Goal: Navigation & Orientation: Find specific page/section

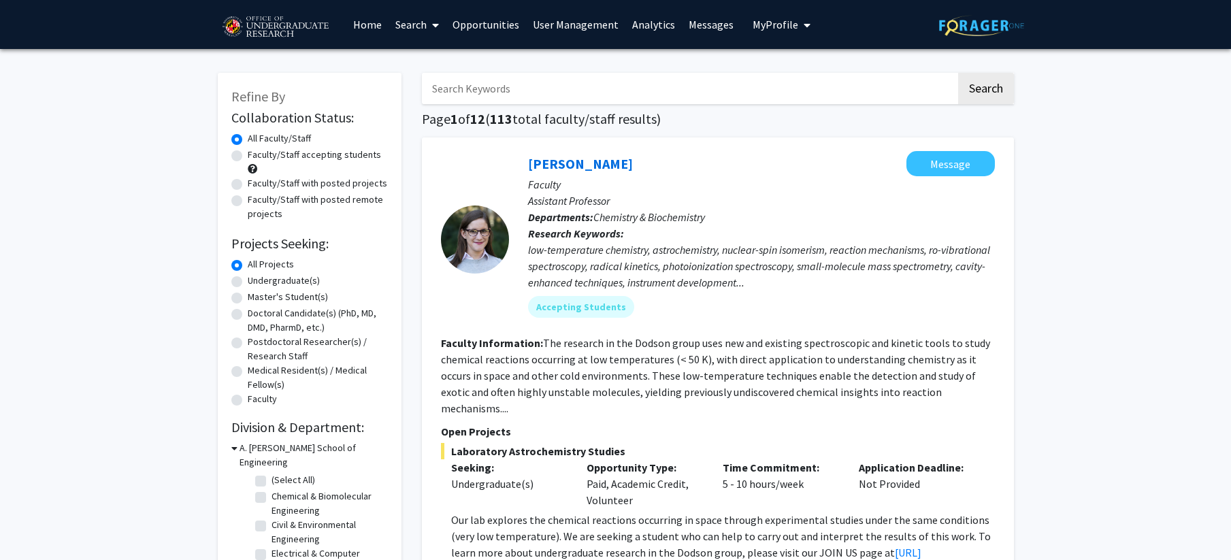
click at [682, 26] on link "Messages" at bounding box center [711, 25] width 59 height 48
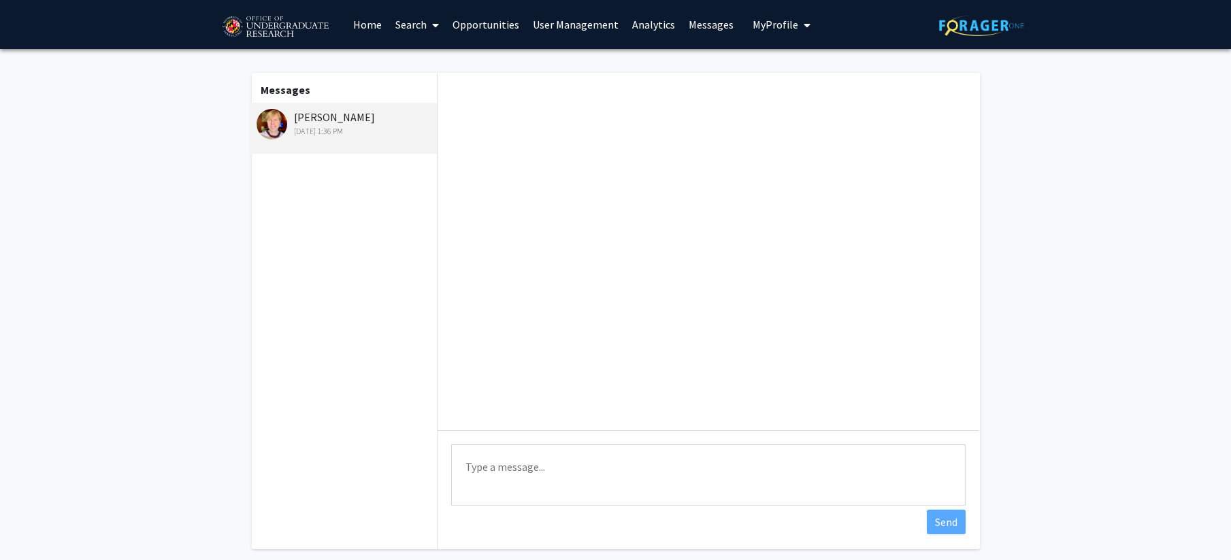
click at [648, 26] on link "Analytics" at bounding box center [653, 25] width 56 height 48
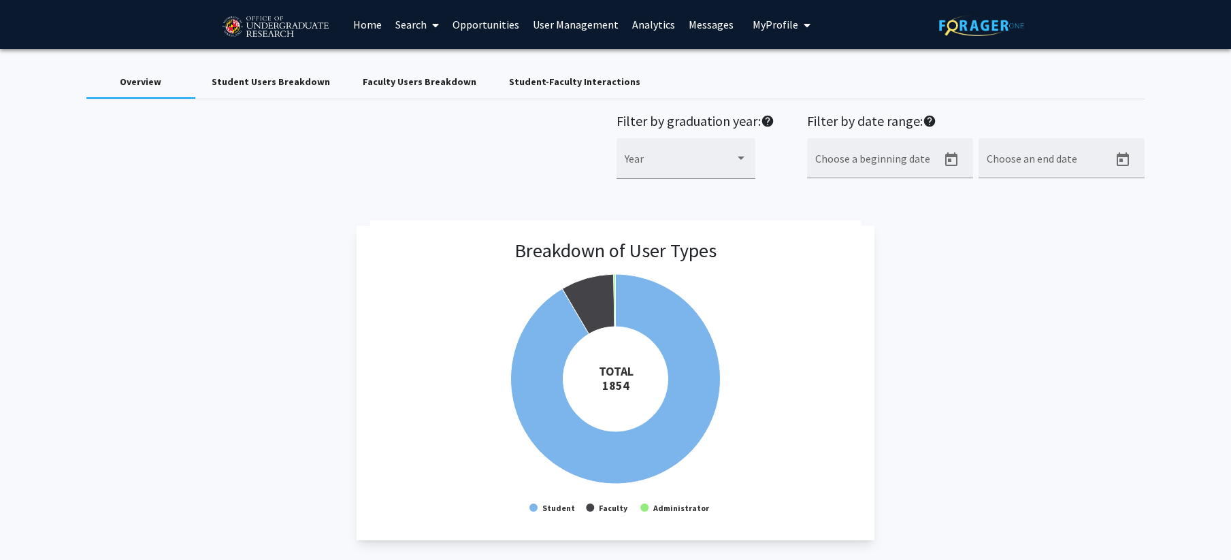
click at [672, 24] on link "Analytics" at bounding box center [653, 25] width 56 height 48
click at [550, 21] on link "User Management" at bounding box center [575, 25] width 99 height 48
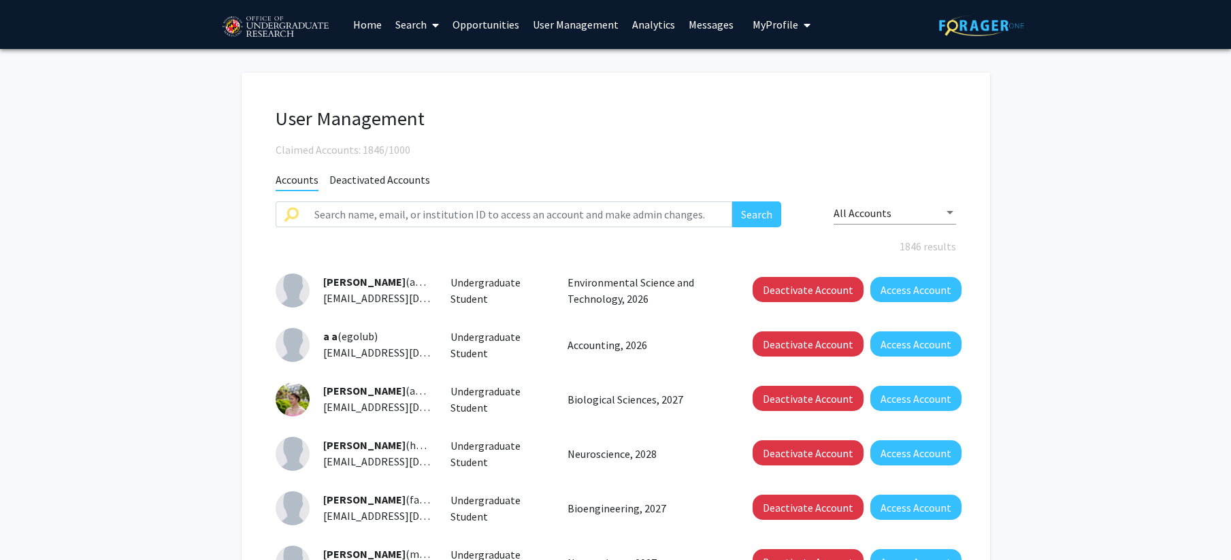
click at [652, 29] on link "Analytics" at bounding box center [653, 25] width 56 height 48
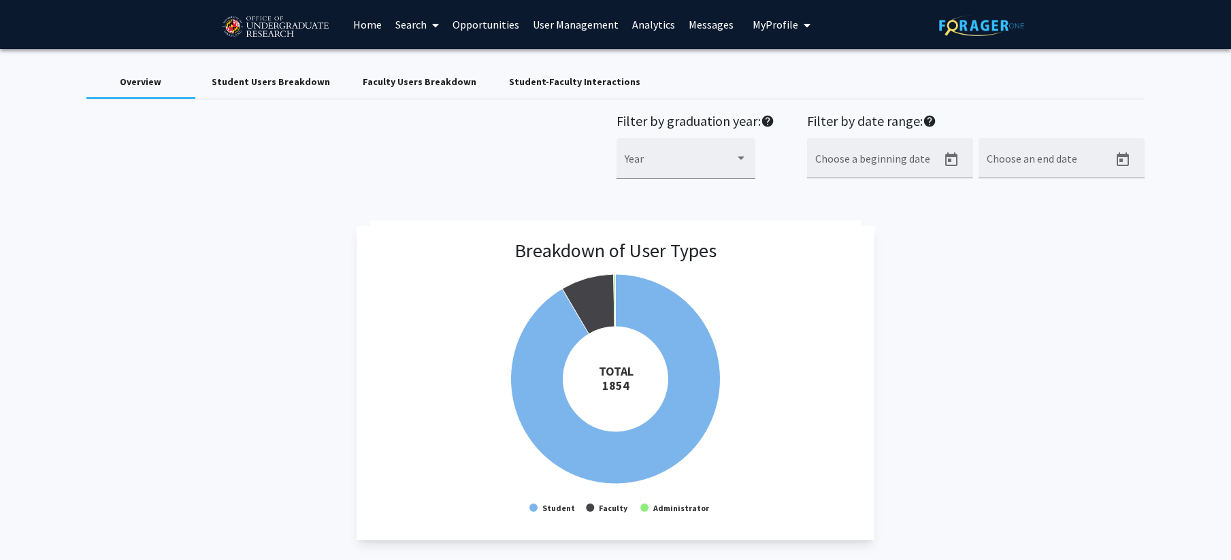
click at [568, 90] on div "Student-Faculty Interactions" at bounding box center [575, 82] width 164 height 33
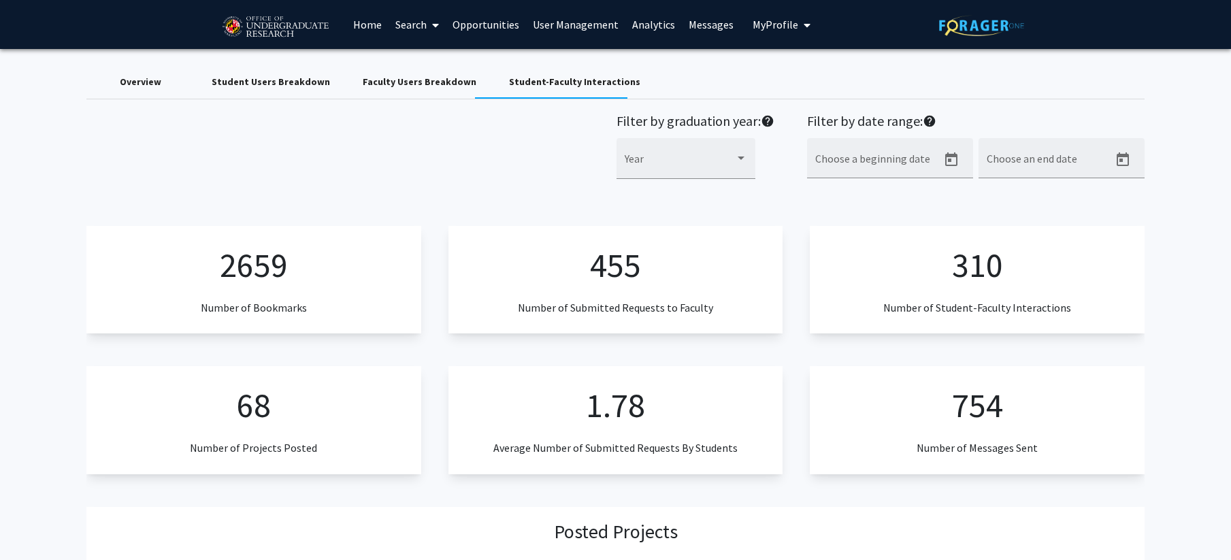
click at [439, 92] on div "Faculty Users Breakdown" at bounding box center [419, 82] width 146 height 33
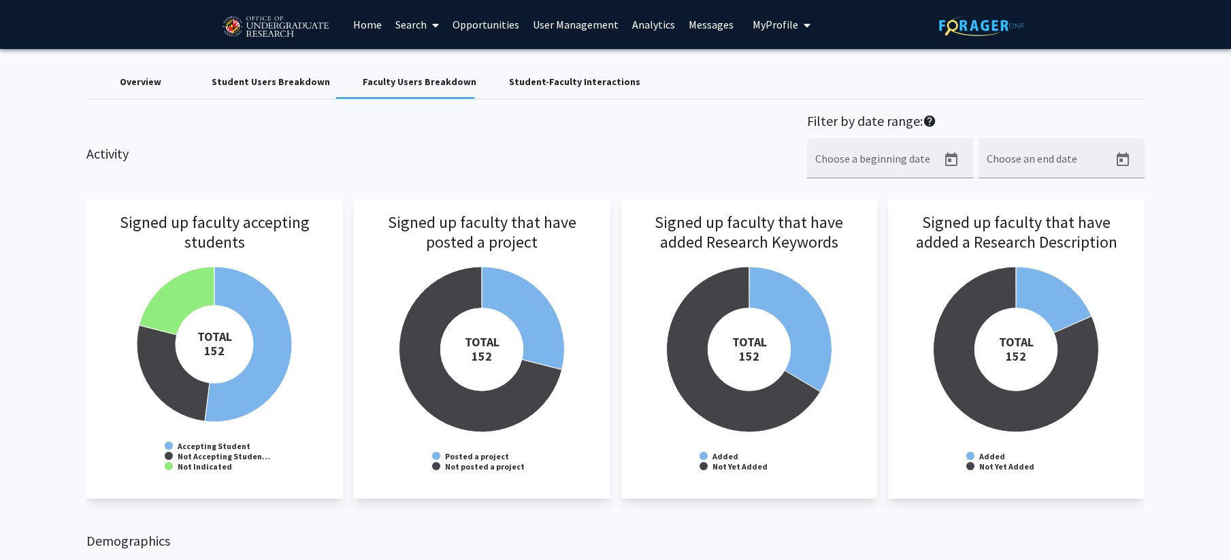
click at [141, 81] on div "Overview" at bounding box center [141, 82] width 42 height 14
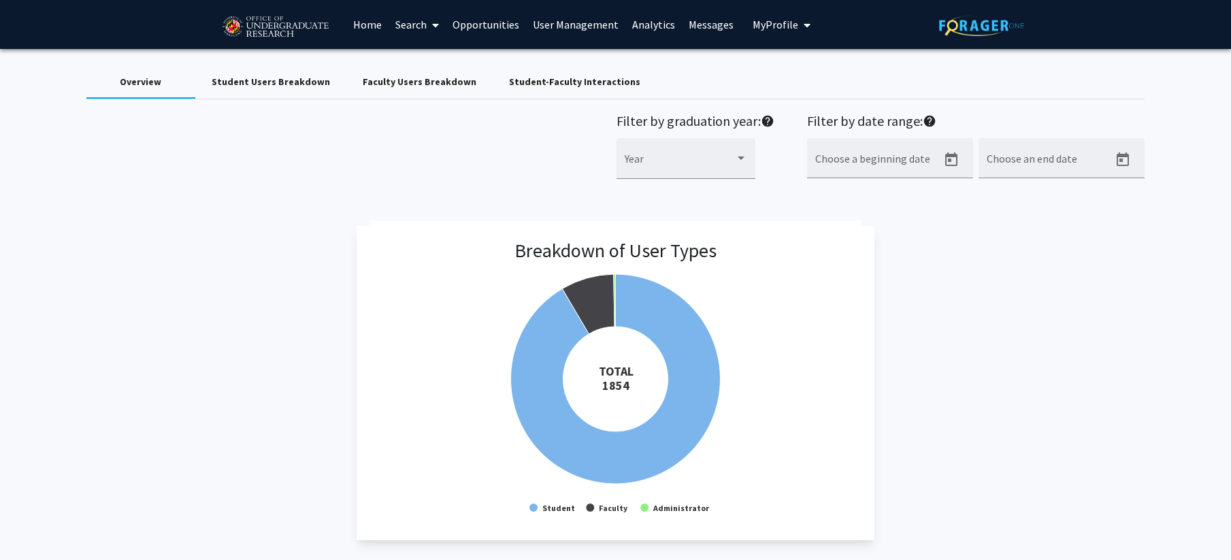
click at [244, 28] on img at bounding box center [275, 27] width 115 height 34
